Goal: Check status: Check status

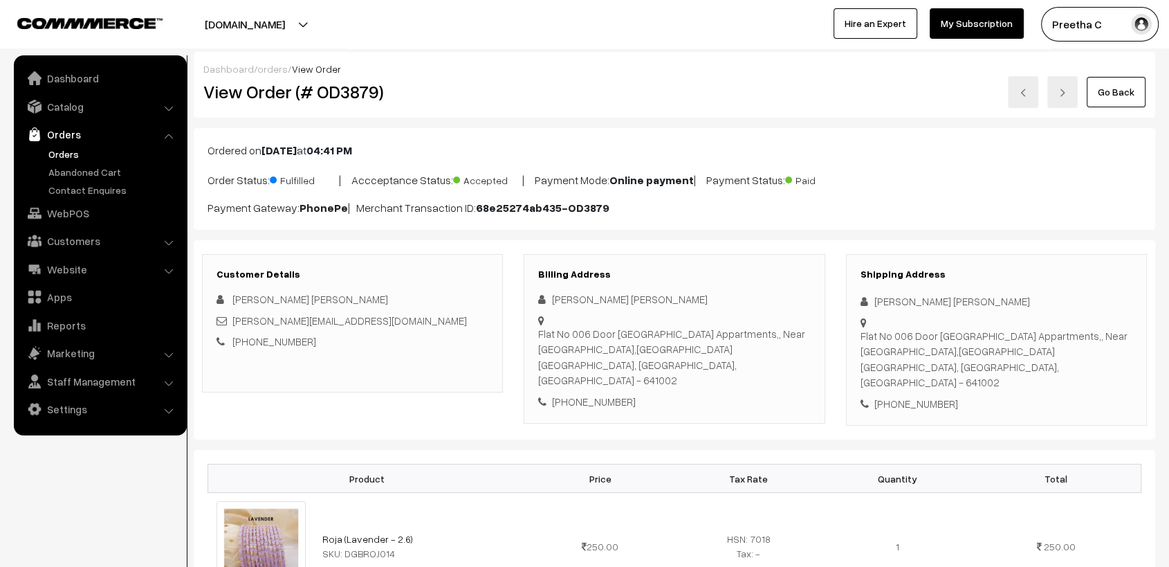
click at [266, 68] on link "orders" at bounding box center [272, 69] width 30 height 12
click at [1029, 102] on link at bounding box center [1023, 92] width 30 height 32
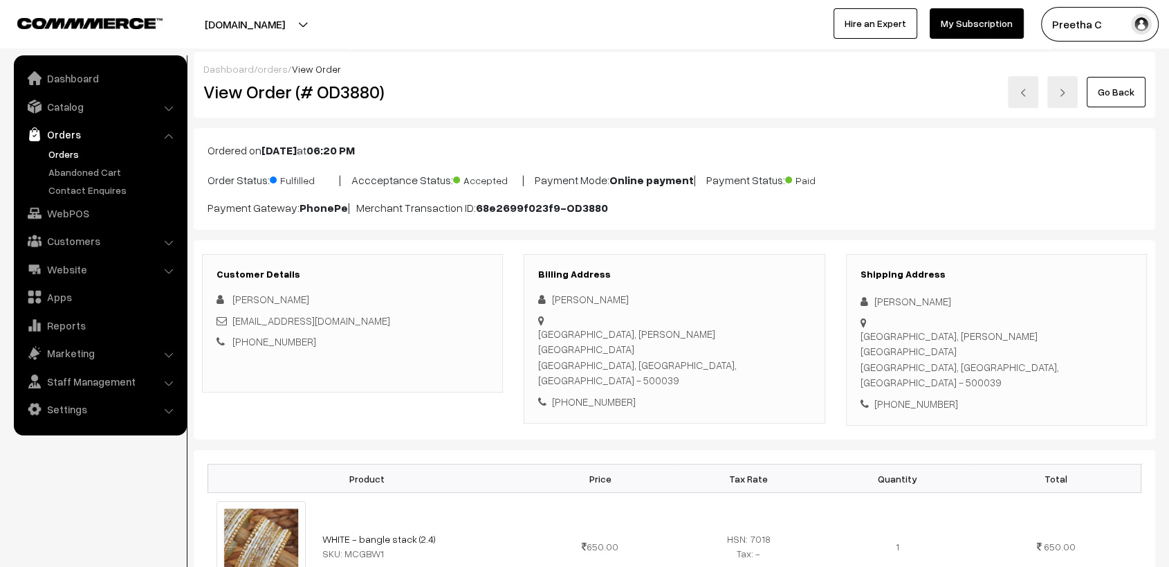
click at [1105, 88] on link "Go Back" at bounding box center [1116, 92] width 59 height 30
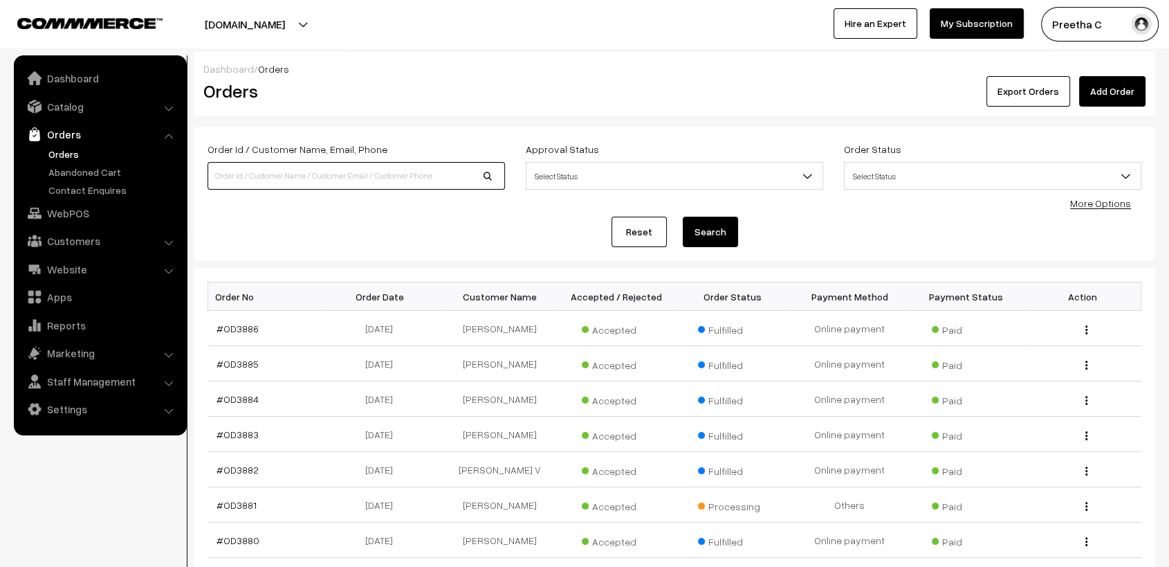
click at [381, 174] on input at bounding box center [356, 176] width 297 height 28
type input "od3863"
click at [683, 217] on button "Search" at bounding box center [710, 232] width 55 height 30
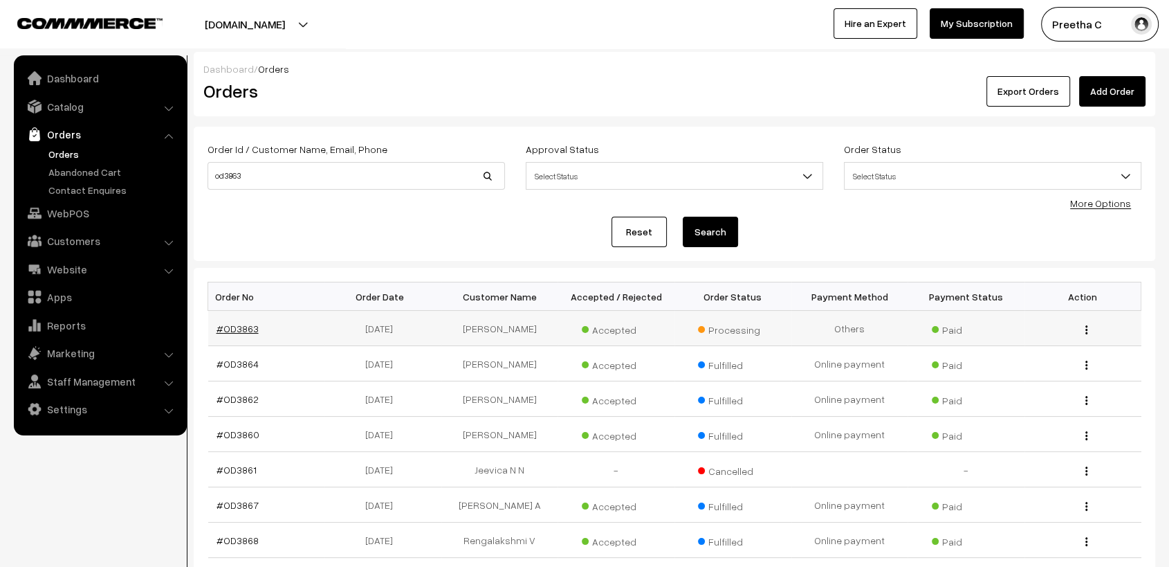
click at [250, 330] on link "#OD3863" at bounding box center [238, 328] width 42 height 12
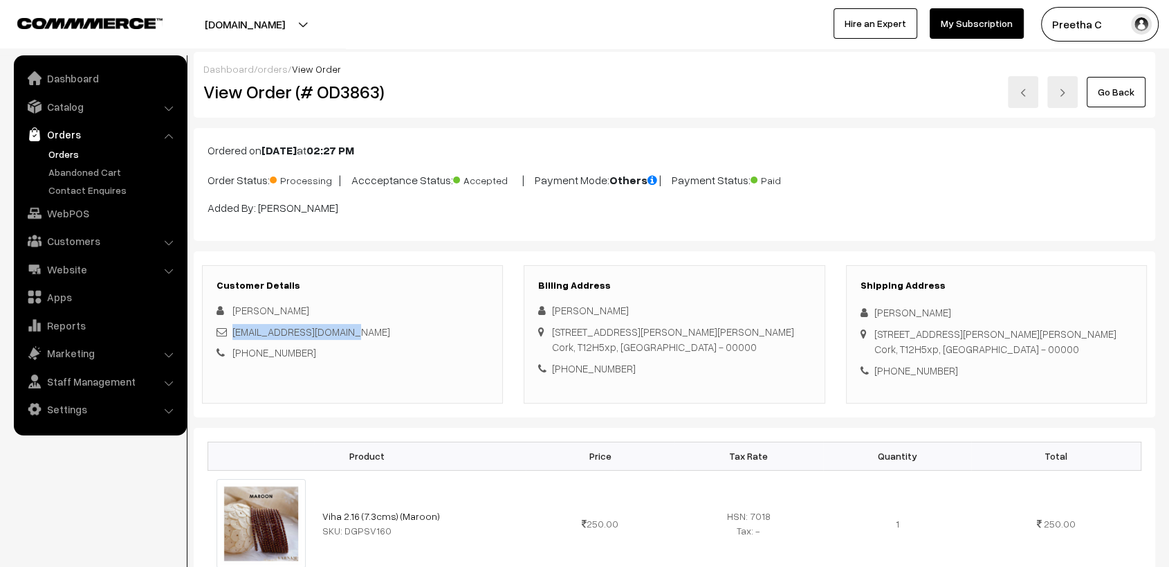
drag, startPoint x: 357, startPoint y: 333, endPoint x: 234, endPoint y: 324, distance: 123.5
click at [234, 324] on div "[EMAIL_ADDRESS][DOMAIN_NAME]" at bounding box center [353, 332] width 272 height 16
copy link "[EMAIL_ADDRESS][DOMAIN_NAME]"
